Goal: Navigation & Orientation: Find specific page/section

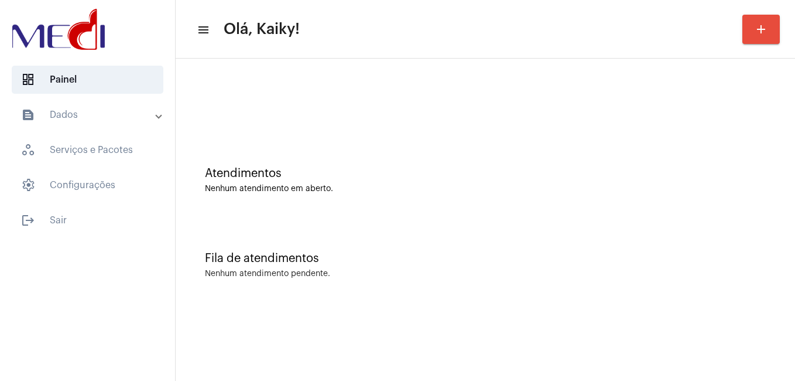
click at [102, 128] on mat-expansion-panel-header "text_snippet_outlined Dados" at bounding box center [91, 115] width 168 height 28
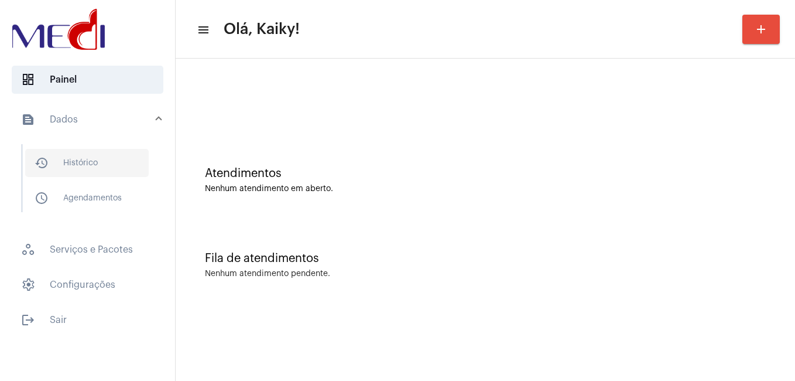
click at [93, 161] on span "history_outlined Histórico" at bounding box center [87, 163] width 124 height 28
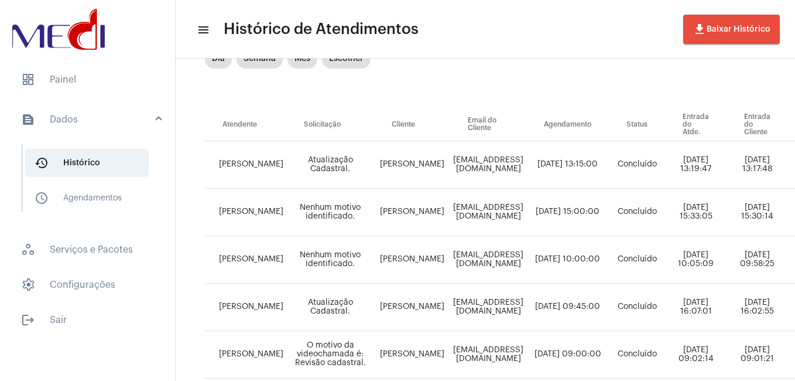
scroll to position [176, 0]
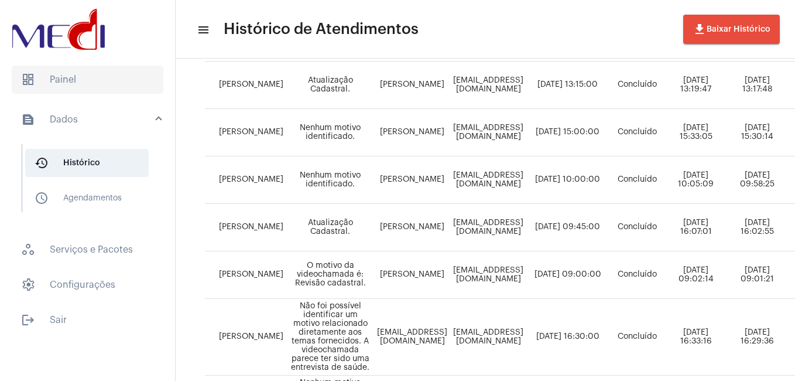
click at [114, 83] on span "dashboard Painel" at bounding box center [88, 80] width 152 height 28
